Goal: Find specific page/section

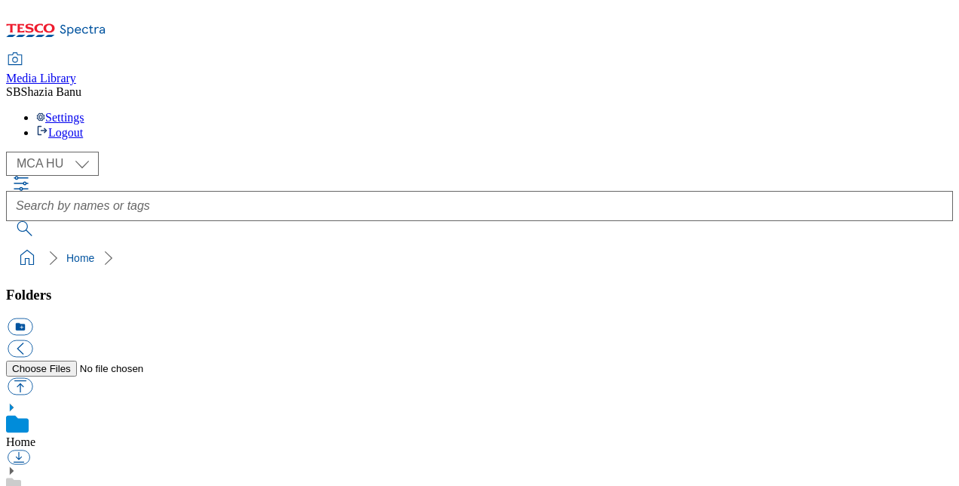
scroll to position [28, 0]
click at [84, 152] on select "MCA CZ MCA HU MCA SK" at bounding box center [52, 164] width 93 height 24
select select "flare-mca-cz"
click at [11, 152] on select "MCA CZ MCA HU MCA SK" at bounding box center [52, 164] width 93 height 24
click at [81, 152] on select "MCA CZ MCA HU MCA SK" at bounding box center [52, 164] width 93 height 24
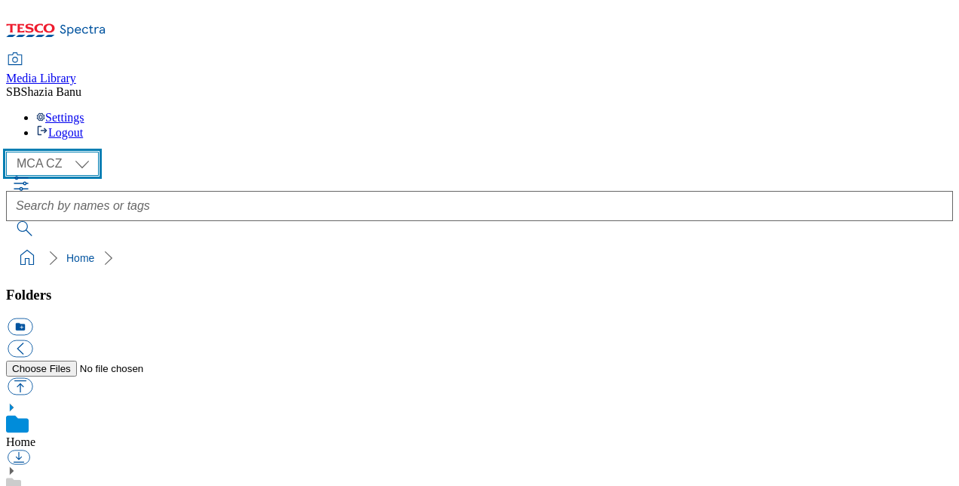
scroll to position [76, 0]
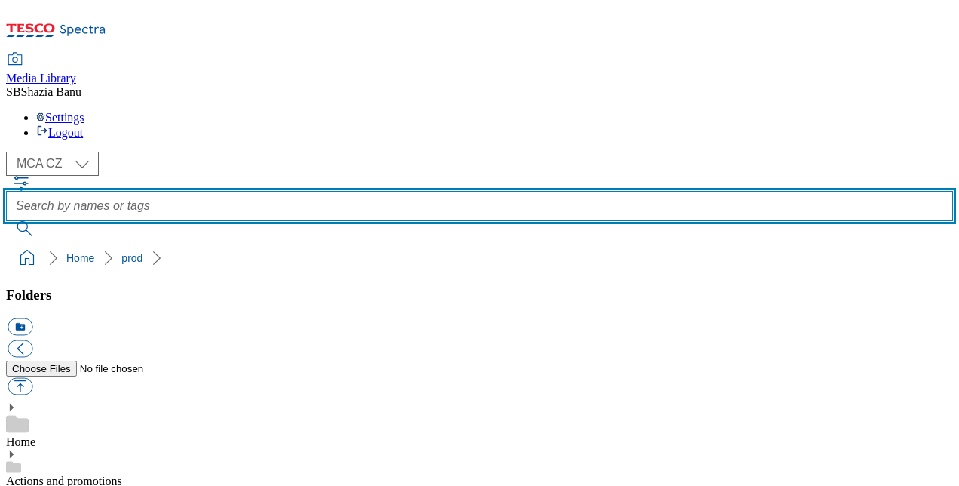
click at [428, 191] on input "text" at bounding box center [479, 206] width 947 height 30
type input "m"
type input "M64"
click at [6, 221] on button "submit" at bounding box center [25, 228] width 39 height 15
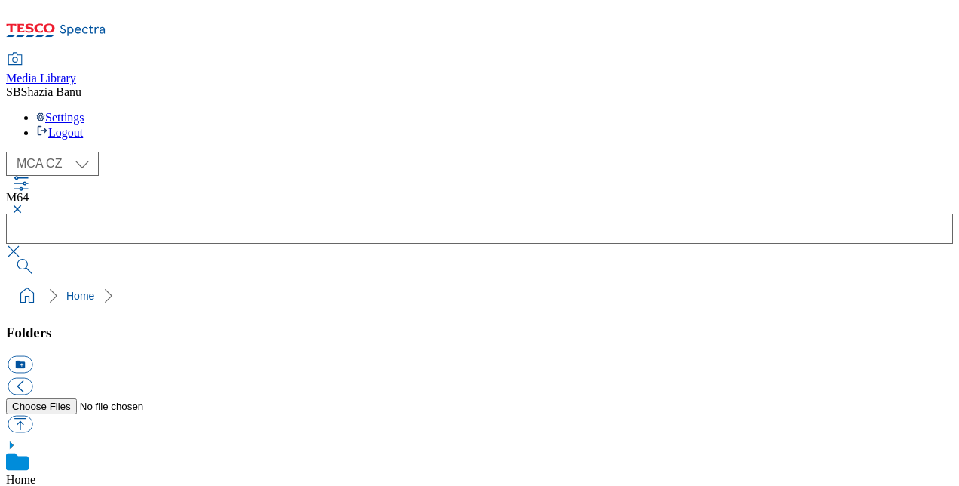
click at [339, 281] on ol "Home" at bounding box center [484, 295] width 938 height 29
